Goal: Feedback & Contribution: Submit feedback/report problem

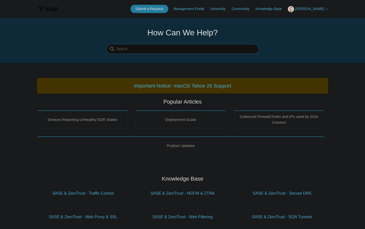
click at [163, 48] on input "Search" at bounding box center [182, 49] width 153 height 10
type input "uninstall"
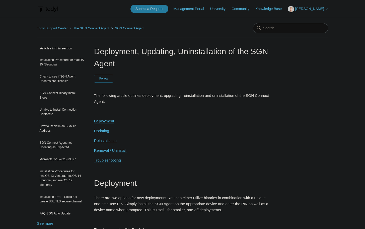
click at [116, 150] on span "Removal / Uninstall" at bounding box center [110, 150] width 32 height 4
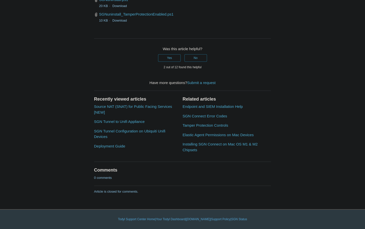
scroll to position [1354, 0]
click at [129, 16] on link "SGNuninstall_TamperProtectionEnabled.ps1" at bounding box center [136, 14] width 74 height 4
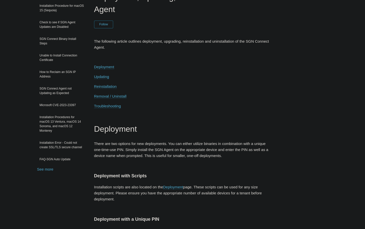
scroll to position [0, 0]
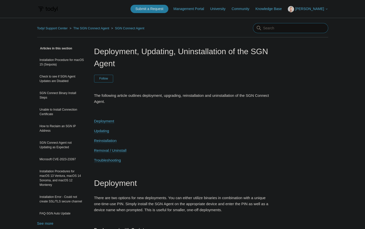
click at [273, 31] on input "Search" at bounding box center [290, 28] width 75 height 10
type input "elastic remove"
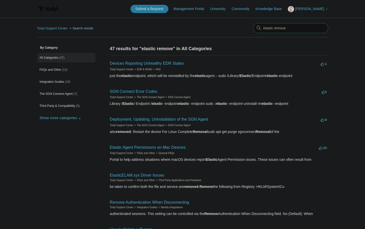
drag, startPoint x: 293, startPoint y: 28, endPoint x: 255, endPoint y: 30, distance: 38.1
click at [255, 30] on input "elastic remove" at bounding box center [290, 28] width 75 height 10
type input "uninstall elastic"
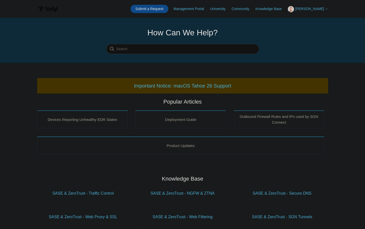
click at [157, 9] on link "Submit a Request" at bounding box center [149, 9] width 38 height 8
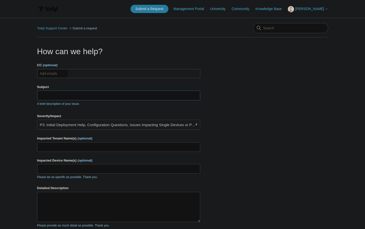
click at [59, 94] on input "Subject" at bounding box center [118, 95] width 163 height 10
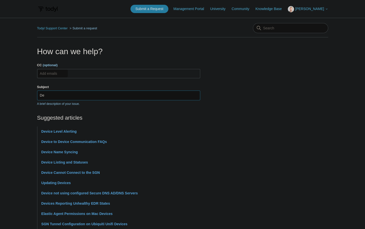
type input "D"
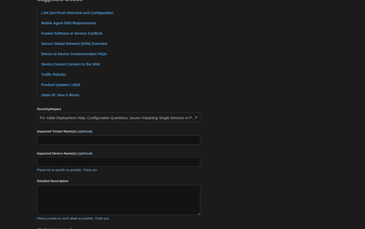
scroll to position [119, 0]
type input "LAN Zero Not Working Correclty"
click at [52, 136] on input "Impacted Tenant Name(s) (optional)" at bounding box center [118, 140] width 163 height 10
type input "Sask Wheat"
type input "SWDC-18"
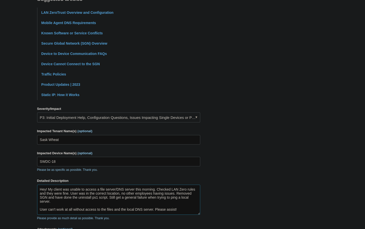
type textarea "Hey! My client was unable to access a file server/DNS server this morning. Chec…"
click at [135, 117] on link "P3: Initial Deployment Help, Configuration Questions, Issues Impacting Single D…" at bounding box center [118, 117] width 163 height 10
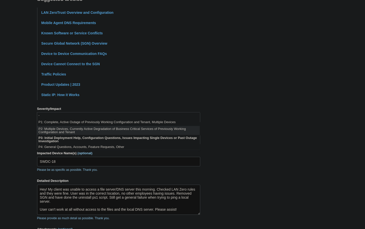
click at [73, 131] on li "P2: Multiple Devices, Currently Active Degradation of Business Critical Service…" at bounding box center [118, 130] width 162 height 9
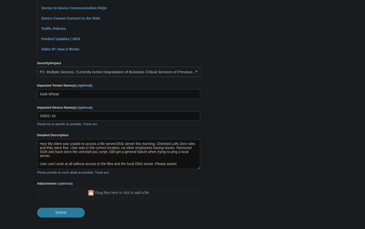
scroll to position [165, 0]
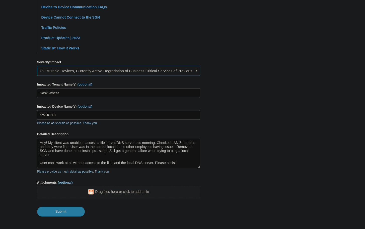
click at [103, 69] on link "P2: Multiple Devices, Currently Active Degradation of Business Critical Service…" at bounding box center [118, 71] width 163 height 10
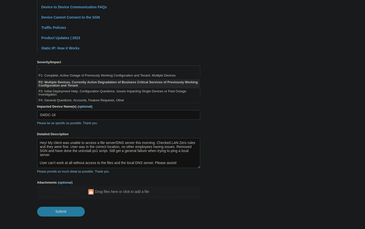
click at [74, 84] on li "P2: Multiple Devices, Currently Active Degradation of Business Critical Service…" at bounding box center [118, 83] width 162 height 9
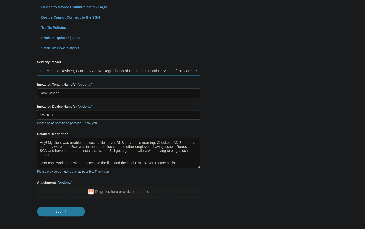
scroll to position [187, 0]
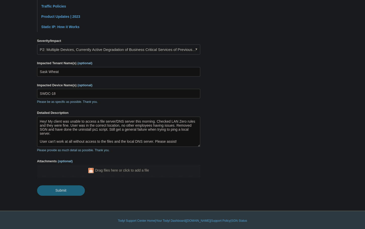
click at [60, 188] on input "Submit" at bounding box center [61, 190] width 48 height 10
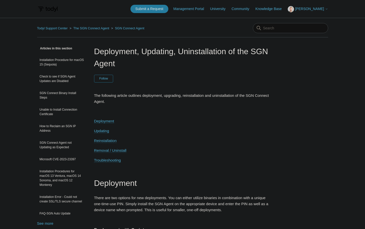
scroll to position [1198, 0]
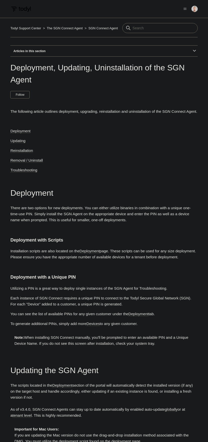
scroll to position [1253, 0]
